Goal: Information Seeking & Learning: Learn about a topic

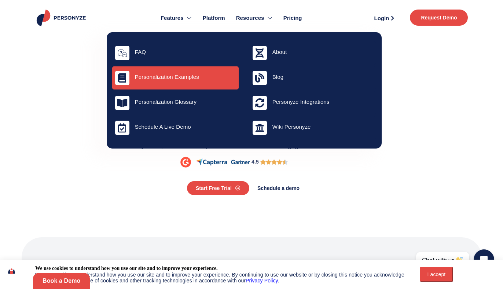
click at [170, 76] on h4 "Personalization Examples" at bounding box center [185, 77] width 101 height 7
click at [181, 79] on h4 "Personalization Examples" at bounding box center [185, 77] width 101 height 7
click at [122, 79] on icon at bounding box center [122, 77] width 9 height 9
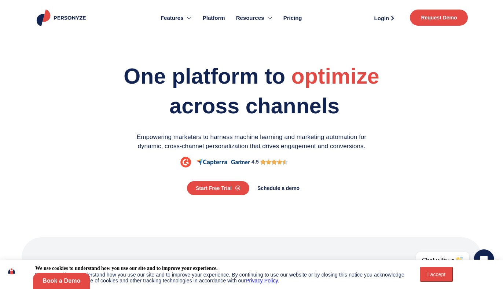
click at [292, 19] on span "Pricing" at bounding box center [292, 18] width 19 height 8
click at [293, 15] on span "Pricing" at bounding box center [292, 18] width 19 height 8
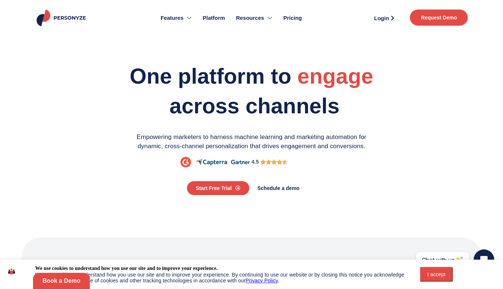
click at [294, 20] on span "Pricing" at bounding box center [292, 18] width 19 height 8
click at [293, 15] on span "Pricing" at bounding box center [292, 18] width 19 height 8
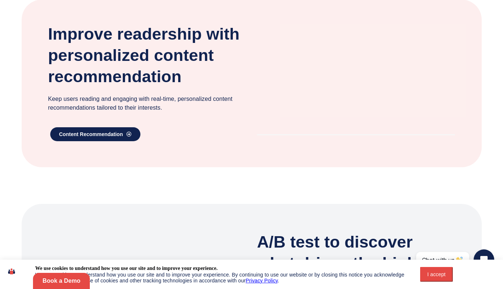
scroll to position [466, 0]
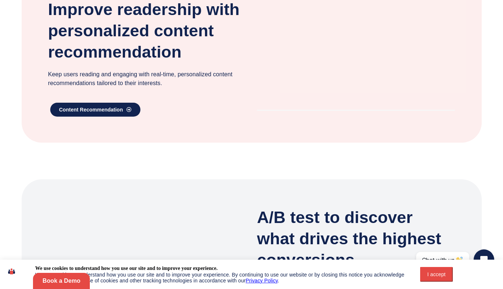
click at [319, 55] on video at bounding box center [356, 48] width 198 height 99
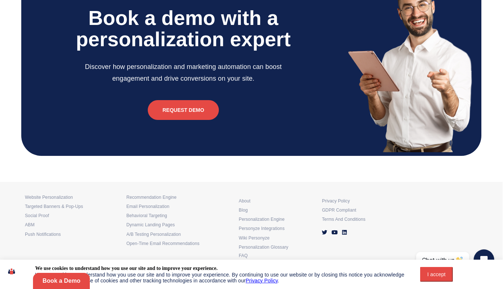
scroll to position [2318, 0]
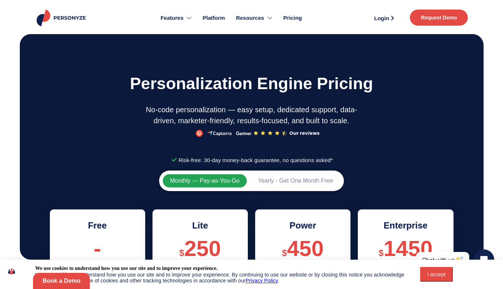
click at [144, 104] on p "No-code personalization — easy setup, dedicated support, data-driven, marketer-…" at bounding box center [251, 115] width 214 height 22
click at [408, 70] on h1 "Personalization engine pricing" at bounding box center [252, 83] width 460 height 27
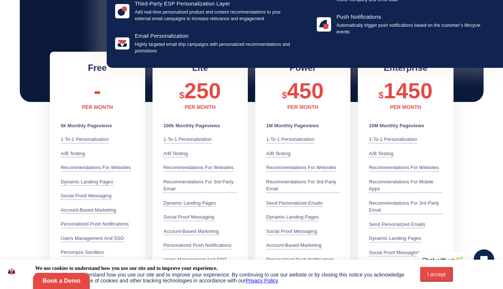
scroll to position [163, 0]
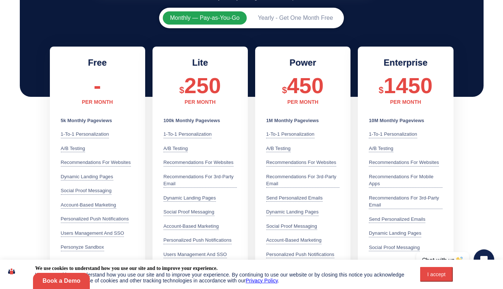
click at [0, 0] on li "about-us" at bounding box center [0, 0] width 0 height 0
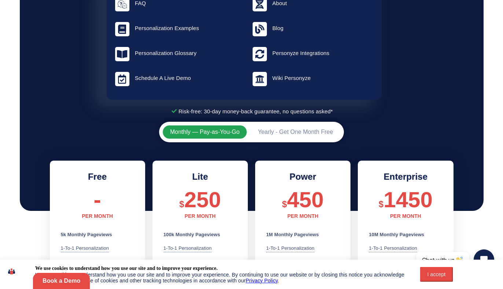
scroll to position [0, 0]
